Goal: Transaction & Acquisition: Purchase product/service

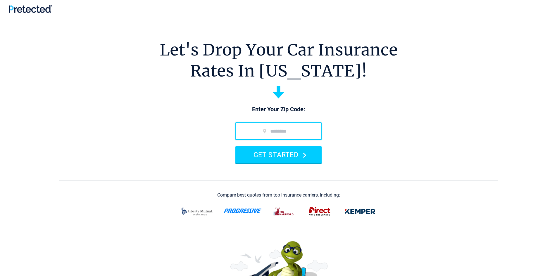
click at [285, 129] on input "zip code" at bounding box center [278, 131] width 86 height 18
type input "*****"
click at [235, 146] on button "GET STARTED" at bounding box center [278, 154] width 86 height 17
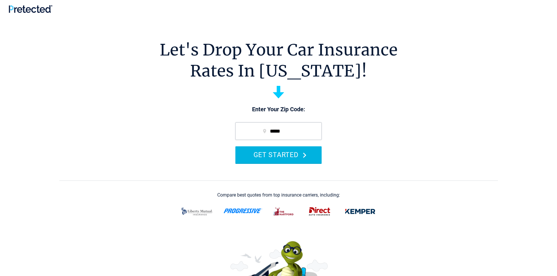
click at [304, 161] on button "GET STARTED" at bounding box center [278, 154] width 86 height 17
click at [295, 159] on button "GET STARTED" at bounding box center [278, 154] width 86 height 17
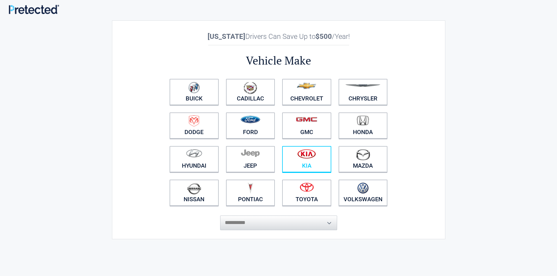
click at [297, 162] on figure at bounding box center [306, 155] width 42 height 13
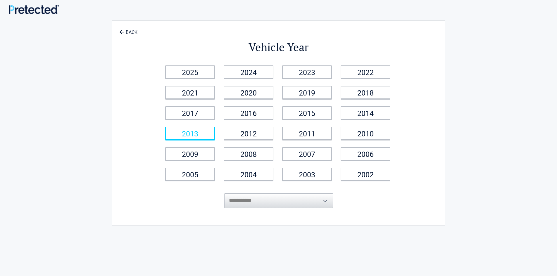
click at [204, 135] on link "2013" at bounding box center [190, 133] width 50 height 13
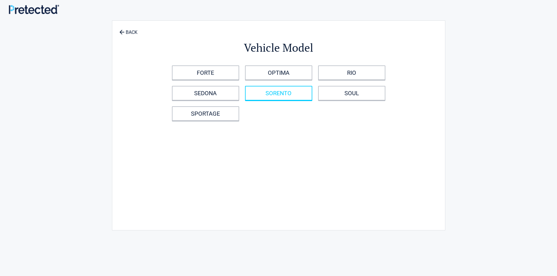
click at [290, 97] on link "SORENTO" at bounding box center [278, 93] width 67 height 15
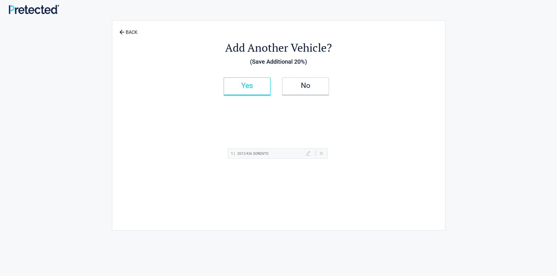
click at [264, 92] on link "Yes" at bounding box center [247, 86] width 47 height 18
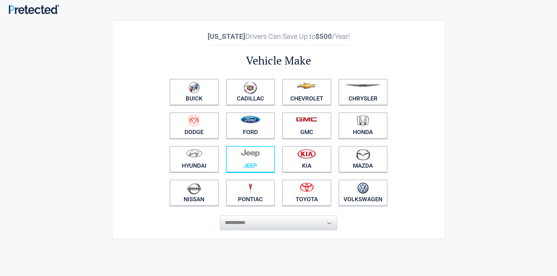
click at [263, 168] on link "Jeep" at bounding box center [250, 159] width 49 height 26
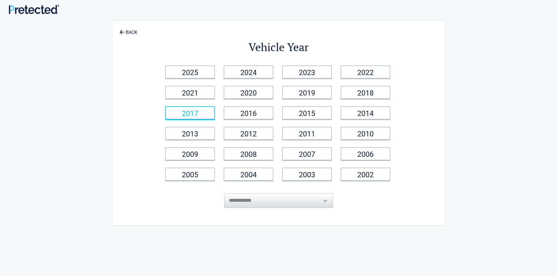
click at [202, 116] on link "2017" at bounding box center [190, 112] width 50 height 13
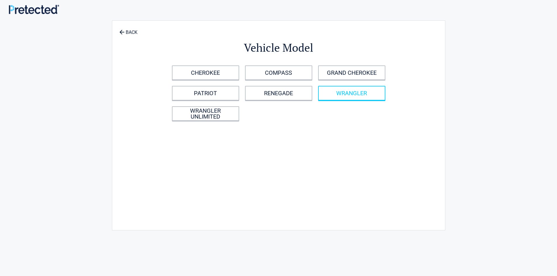
click at [357, 96] on link "WRANGLER" at bounding box center [351, 93] width 67 height 15
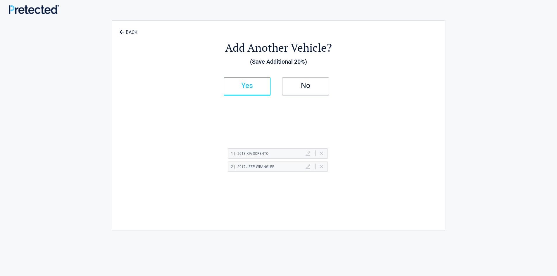
click at [257, 92] on link "Yes" at bounding box center [247, 86] width 47 height 18
